Goal: Task Accomplishment & Management: Manage account settings

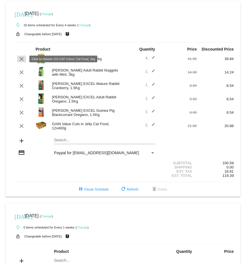
click at [21, 59] on mat-icon "clear" at bounding box center [21, 59] width 7 height 7
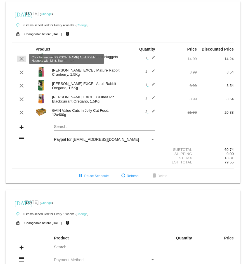
click at [21, 59] on mat-icon "clear" at bounding box center [21, 59] width 7 height 7
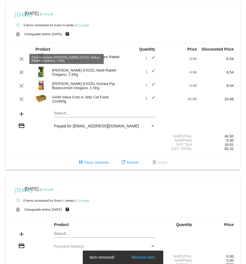
click at [21, 59] on mat-icon "clear" at bounding box center [21, 59] width 7 height 7
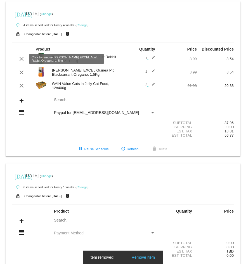
click at [21, 59] on mat-icon "clear" at bounding box center [21, 59] width 7 height 7
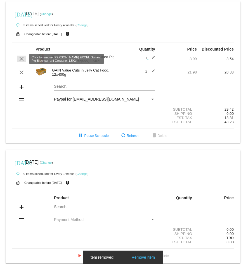
click at [21, 59] on mat-icon "clear" at bounding box center [21, 59] width 7 height 7
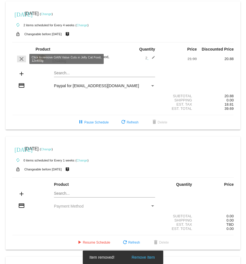
click at [21, 59] on mat-icon "clear" at bounding box center [21, 59] width 7 height 7
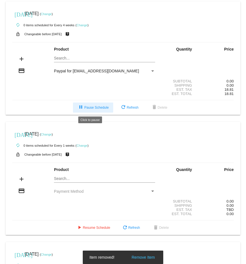
click at [94, 109] on span "pause Pause Schedule" at bounding box center [92, 108] width 31 height 4
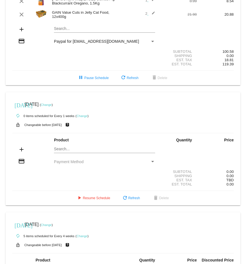
scroll to position [112, 0]
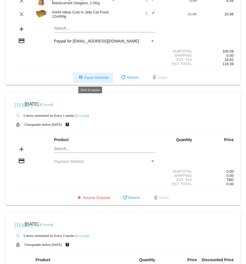
click at [88, 79] on span "pause Pause Schedule" at bounding box center [92, 78] width 31 height 4
